Goal: Task Accomplishment & Management: Manage account settings

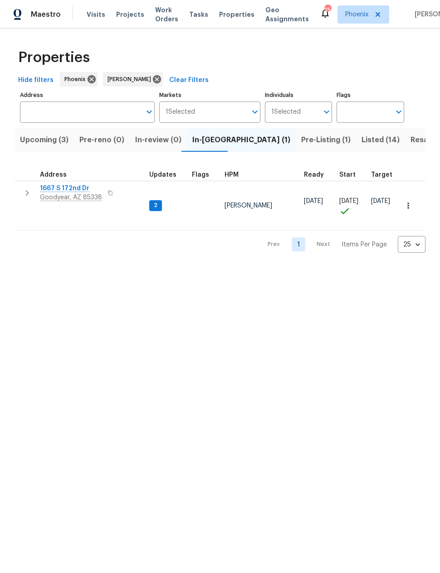
click at [301, 142] on span "Pre-Listing (1)" at bounding box center [325, 140] width 49 height 13
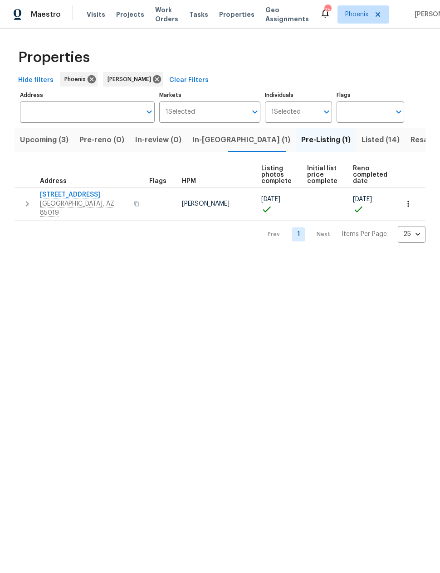
click at [199, 141] on span "In-reno (1)" at bounding box center [241, 140] width 98 height 13
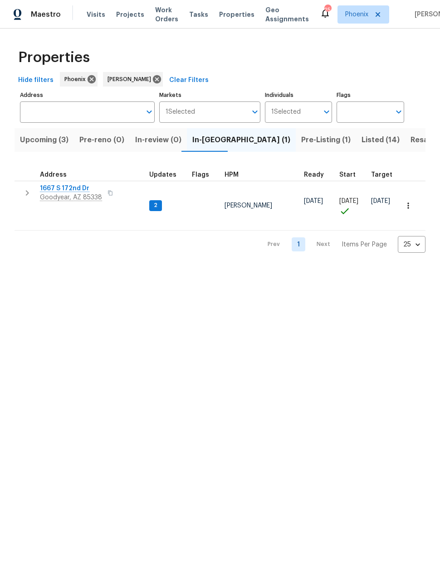
click at [66, 189] on span "1667 S 172nd Dr" at bounding box center [71, 188] width 62 height 9
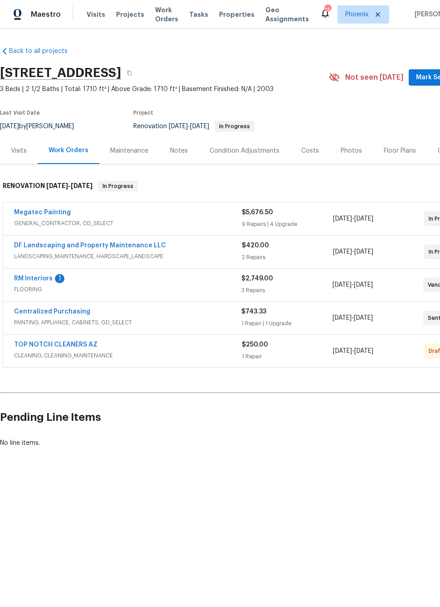
click at [31, 281] on link "RM Interiors" at bounding box center [33, 279] width 39 height 6
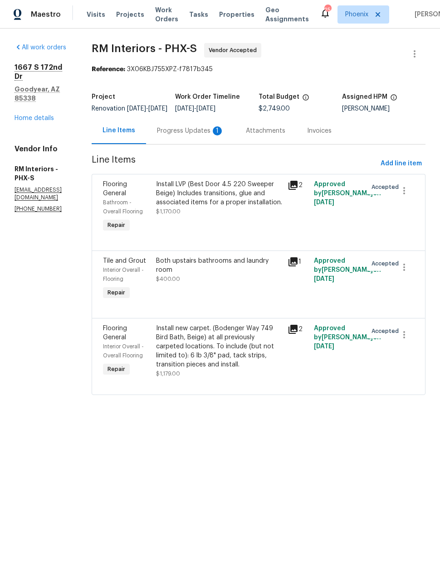
click at [256, 305] on div "Both upstairs bathrooms and laundry room $400.00" at bounding box center [219, 279] width 132 height 51
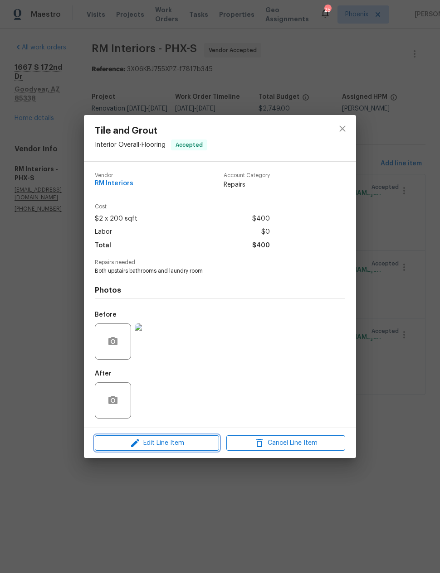
click at [200, 439] on span "Edit Line Item" at bounding box center [156, 443] width 119 height 11
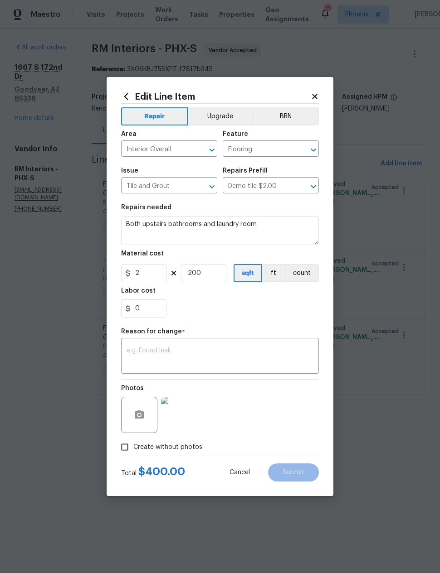
click at [231, 349] on textarea at bounding box center [219, 357] width 187 height 19
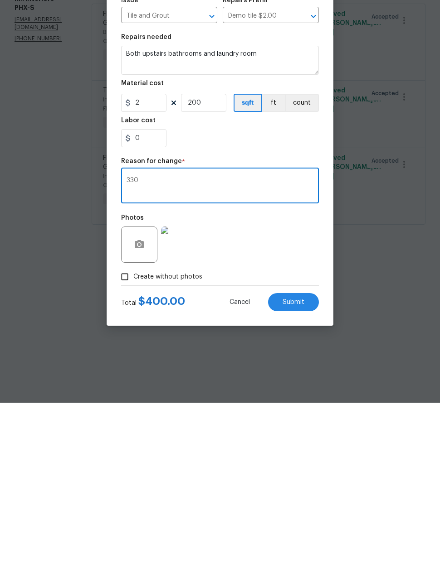
type textarea "330"
click at [152, 264] on input "2" at bounding box center [143, 273] width 45 height 18
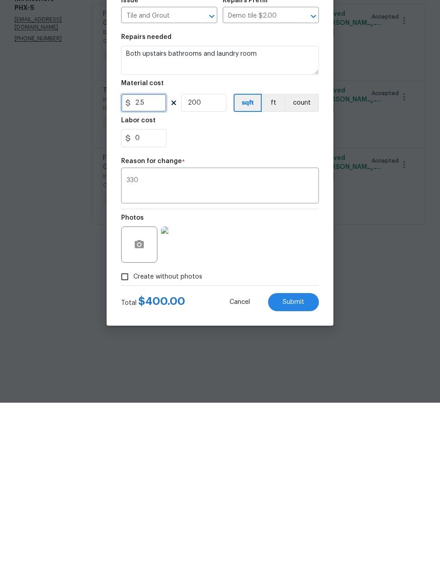
type input "2.5"
click at [208, 264] on input "200" at bounding box center [203, 273] width 45 height 18
type input "132"
click at [292, 380] on div "Photos" at bounding box center [220, 409] width 198 height 59
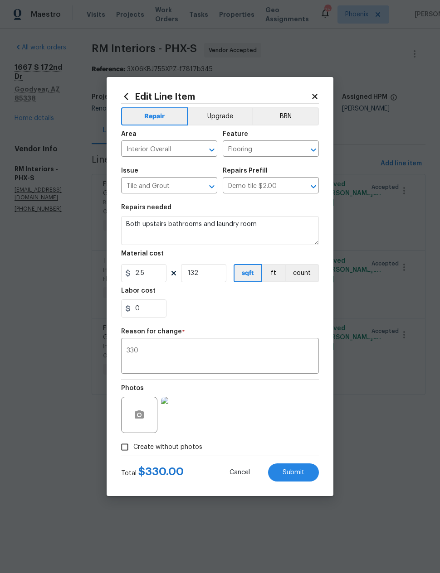
click at [290, 472] on span "Submit" at bounding box center [293, 473] width 22 height 7
type input "2"
type input "200"
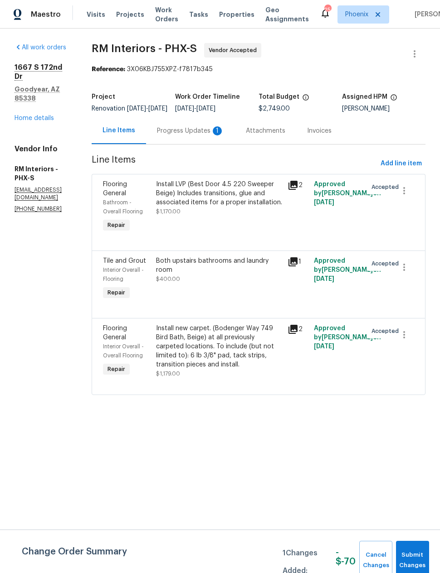
click at [248, 216] on div "Install LVP (Best Door 4.5 220 Sweeper Beige) Includes transitions, glue and as…" at bounding box center [219, 198] width 126 height 36
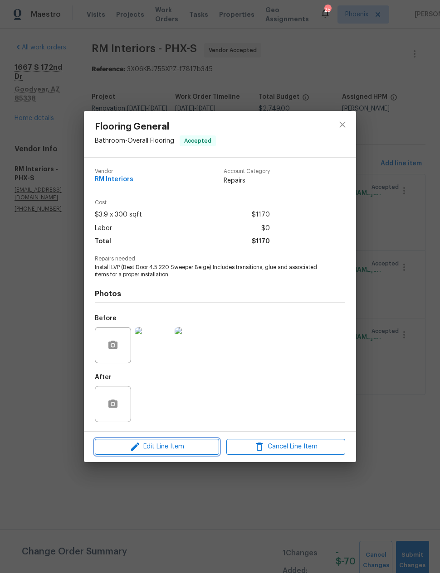
click at [132, 444] on icon "button" at bounding box center [135, 446] width 11 height 11
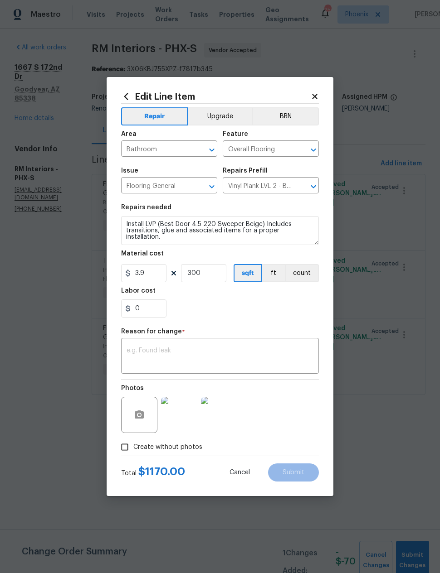
click at [131, 353] on textarea at bounding box center [219, 357] width 187 height 19
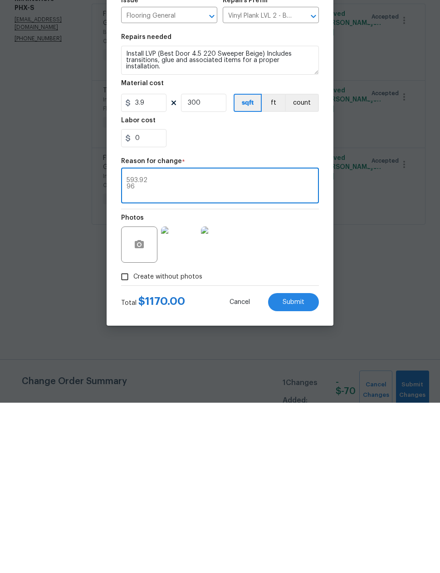
type textarea "593.92 96"
click at [211, 264] on input "300" at bounding box center [203, 273] width 45 height 18
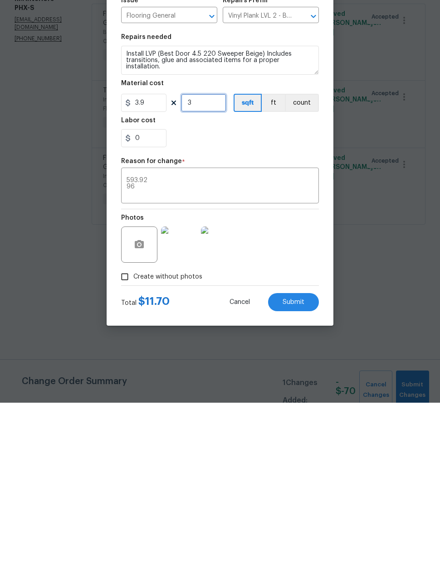
type input "0"
click at [145, 264] on input "3.9" at bounding box center [143, 273] width 45 height 18
click at [146, 264] on input "3.9" at bounding box center [143, 273] width 45 height 18
type input "2.5"
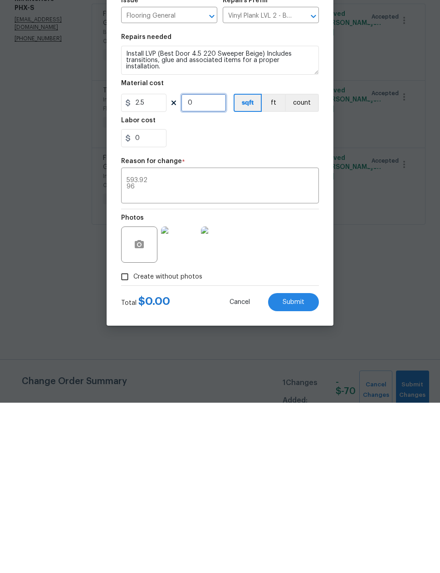
click at [198, 264] on input "0" at bounding box center [203, 273] width 45 height 18
type input "132"
click at [154, 264] on input "2.5" at bounding box center [143, 273] width 45 height 18
click at [284, 348] on textarea "593.92 96" at bounding box center [219, 357] width 187 height 19
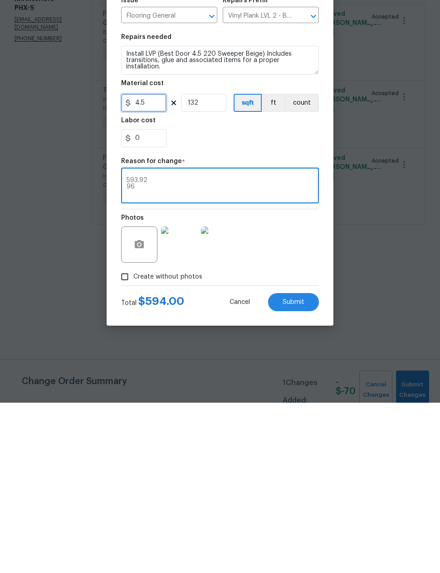
click at [158, 264] on input "4.5" at bounding box center [143, 273] width 45 height 18
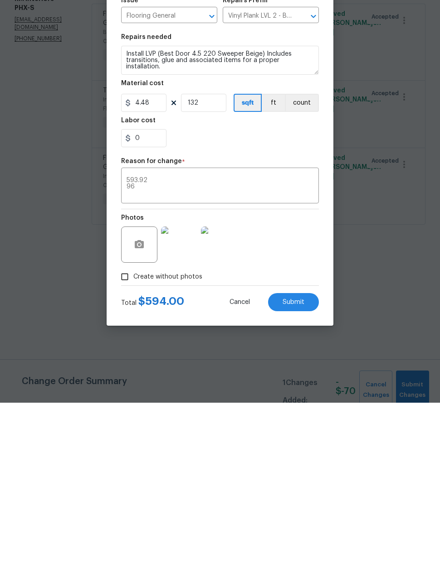
click at [276, 348] on textarea "593.92 96" at bounding box center [219, 357] width 187 height 19
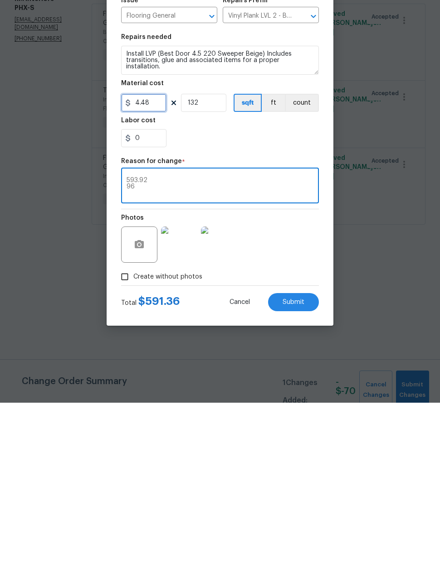
click at [157, 264] on input "4.48" at bounding box center [143, 273] width 45 height 18
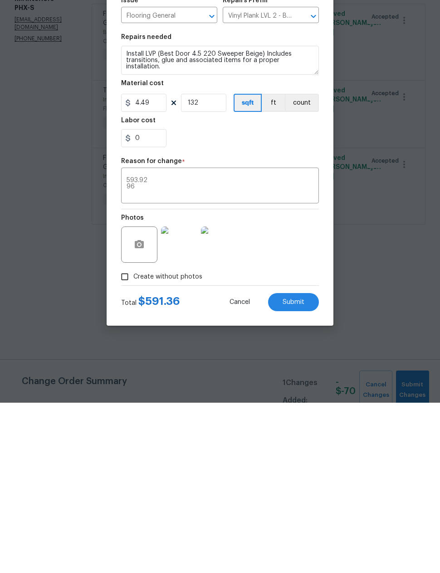
click at [272, 348] on textarea "593.92 96" at bounding box center [219, 357] width 187 height 19
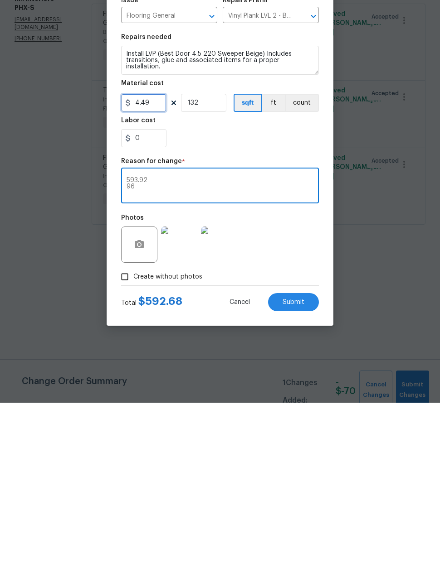
click at [158, 264] on input "4.49" at bounding box center [143, 273] width 45 height 18
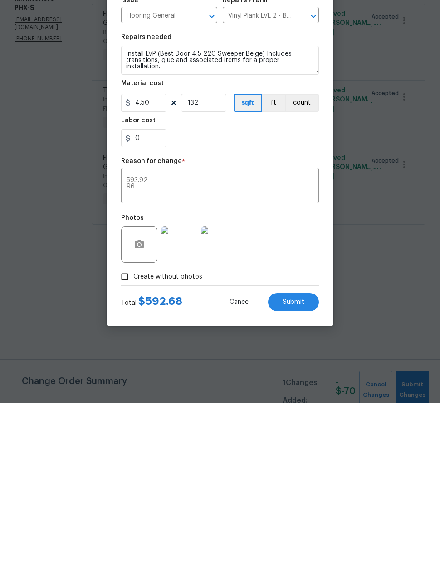
click at [270, 348] on textarea "593.92 96" at bounding box center [219, 357] width 187 height 19
type input "4.5"
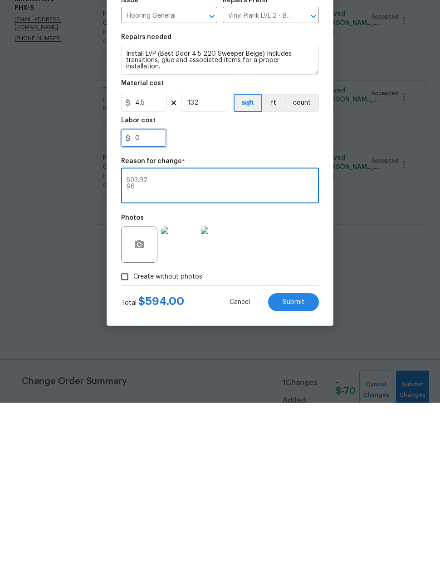
click at [148, 300] on input "0" at bounding box center [143, 309] width 45 height 18
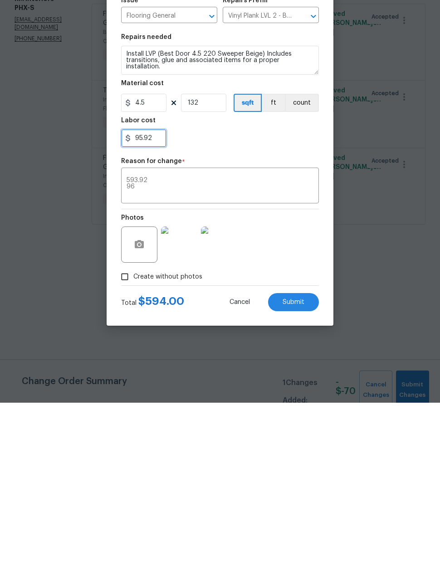
type input "95.92"
click at [275, 300] on div "95.92" at bounding box center [220, 309] width 198 height 18
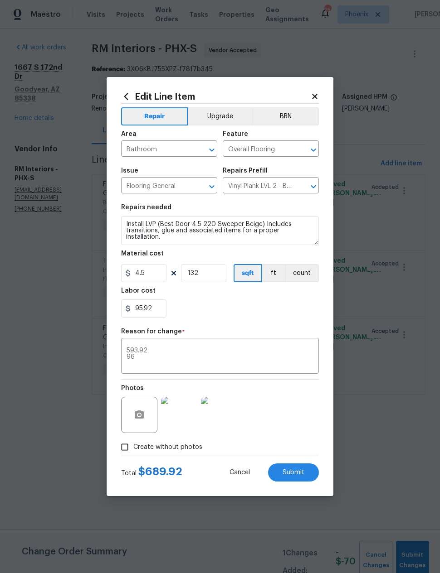
click at [194, 358] on textarea "593.92 96" at bounding box center [219, 357] width 187 height 19
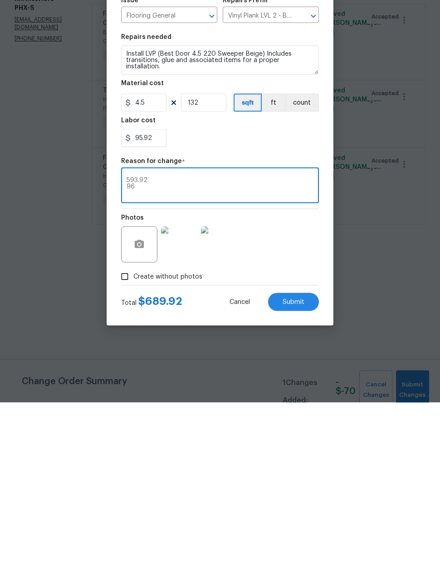
click at [293, 470] on span "Submit" at bounding box center [293, 473] width 22 height 7
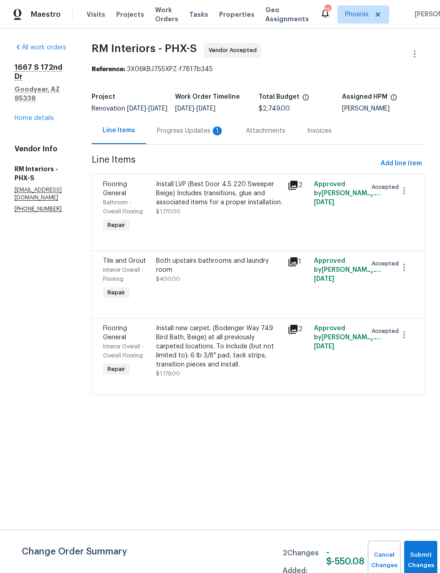
click at [246, 216] on div "Install LVP (Best Door 4.5 220 Sweeper Beige) Includes transitions, glue and as…" at bounding box center [219, 198] width 126 height 36
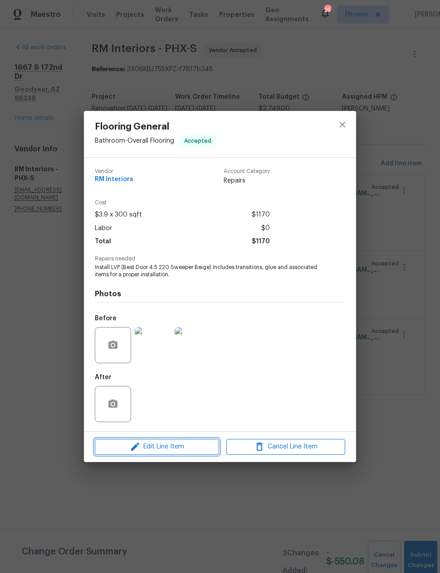
click at [190, 448] on span "Edit Line Item" at bounding box center [156, 446] width 119 height 11
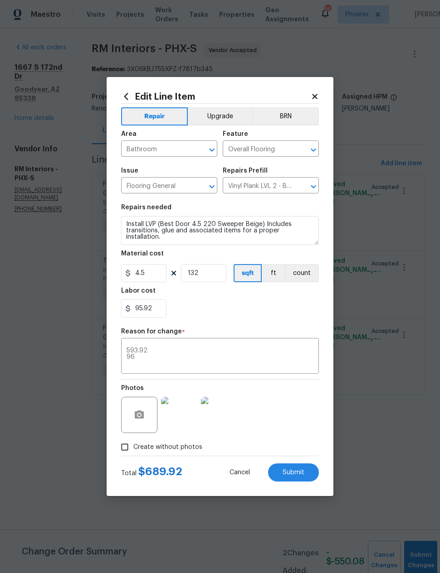
click at [223, 353] on textarea "593.92 96" at bounding box center [219, 357] width 187 height 19
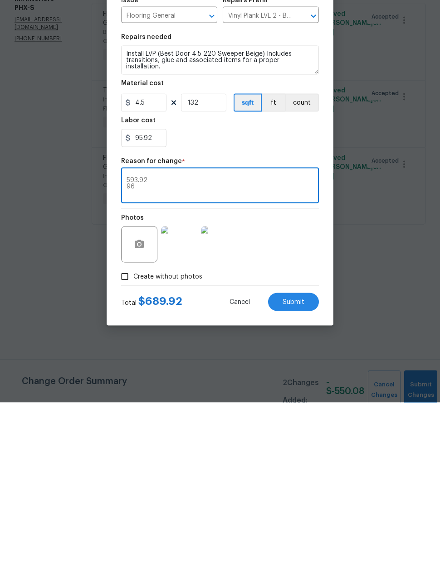
click at [380, 226] on body "Maestro Visits Projects Work Orders Tasks Properties Geo Assignments 25 Phoenix…" at bounding box center [220, 210] width 440 height 421
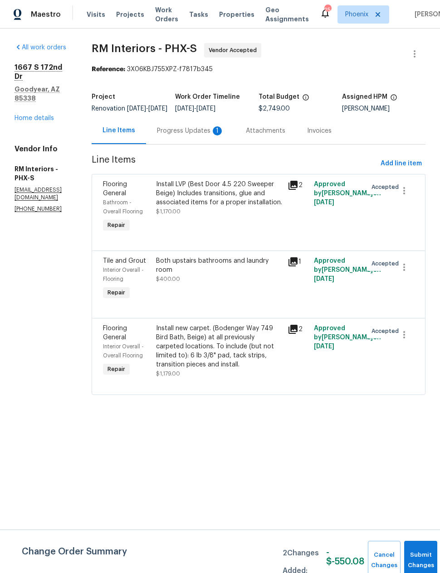
click at [267, 368] on div "Install new carpet. (Bodenger Way 749 Bird Bath, Beige) at all previously carpe…" at bounding box center [219, 346] width 126 height 45
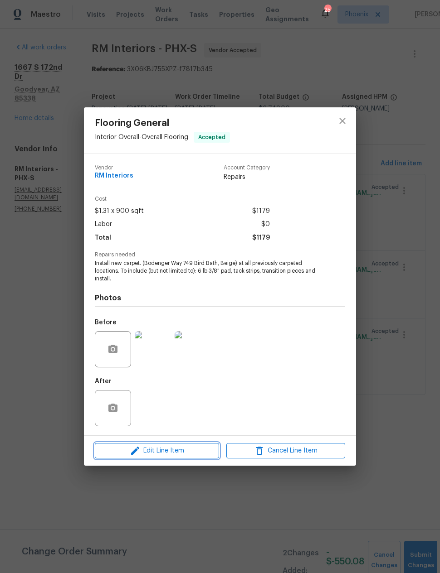
click at [194, 455] on span "Edit Line Item" at bounding box center [156, 451] width 119 height 11
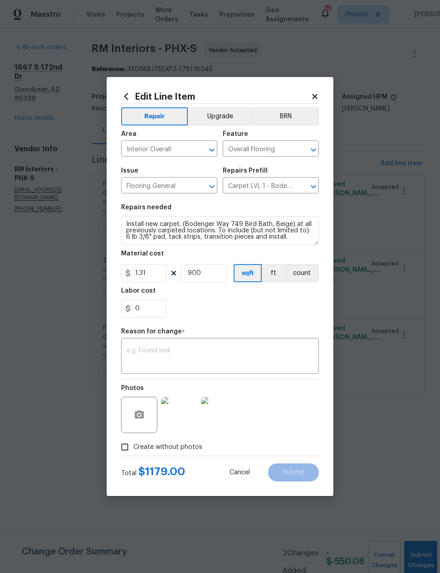
click at [234, 359] on textarea at bounding box center [219, 357] width 187 height 19
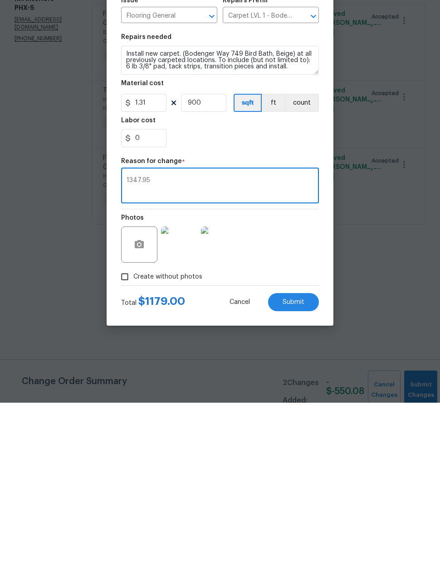
type textarea "1347.95"
click at [217, 264] on input "900" at bounding box center [203, 273] width 45 height 18
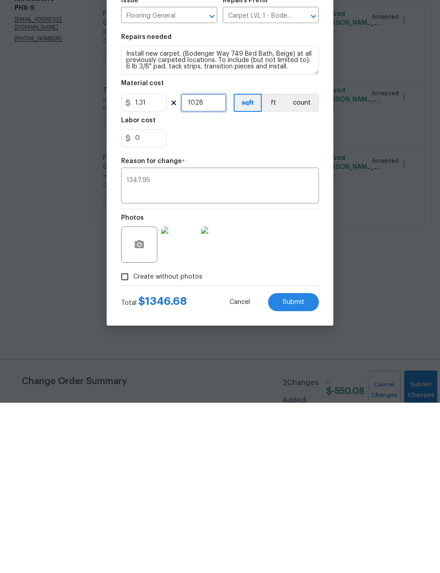
type input "1028"
click at [148, 300] on input "0" at bounding box center [143, 309] width 45 height 18
type input "1.27"
click at [272, 380] on div "Photos" at bounding box center [220, 409] width 198 height 59
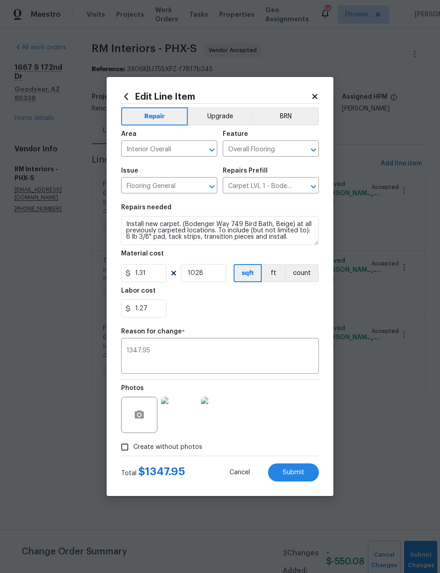
click at [295, 471] on span "Submit" at bounding box center [293, 473] width 22 height 7
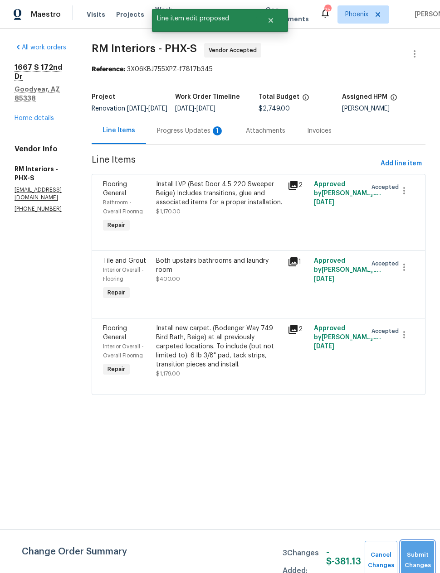
click at [415, 552] on button "Submit Changes" at bounding box center [417, 560] width 33 height 39
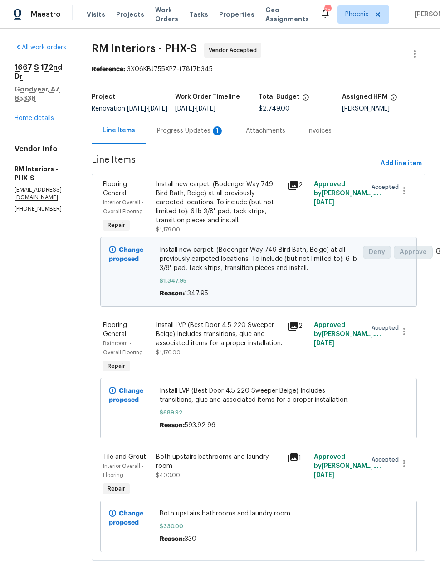
scroll to position [24, 0]
click at [207, 126] on div "Progress Updates 1" at bounding box center [190, 130] width 67 height 9
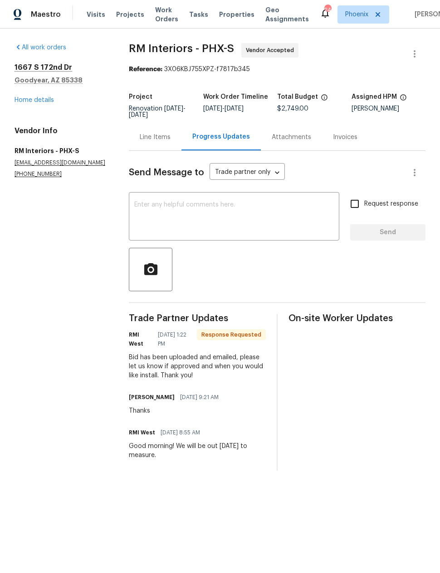
click at [270, 216] on textarea at bounding box center [233, 218] width 199 height 32
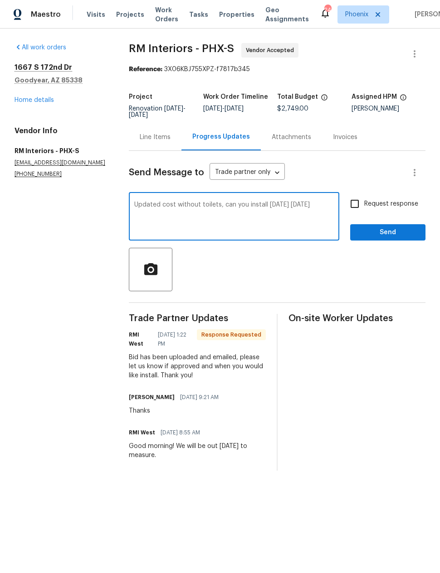
type textarea "Updated cost without toilets, can you install [DATE] [DATE]"
click at [347, 202] on input "Request response" at bounding box center [354, 203] width 19 height 19
checkbox input "true"
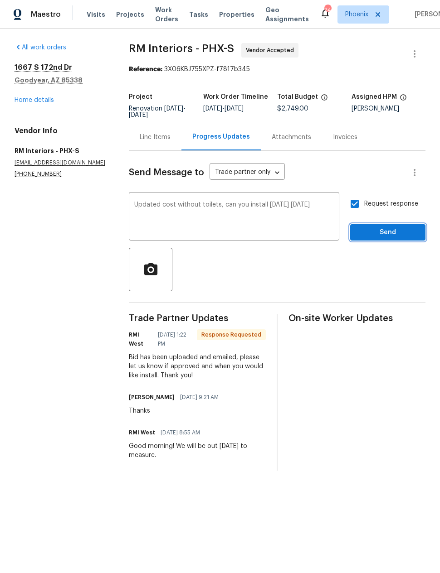
click at [387, 229] on span "Send" at bounding box center [387, 232] width 61 height 11
